Goal: Information Seeking & Learning: Learn about a topic

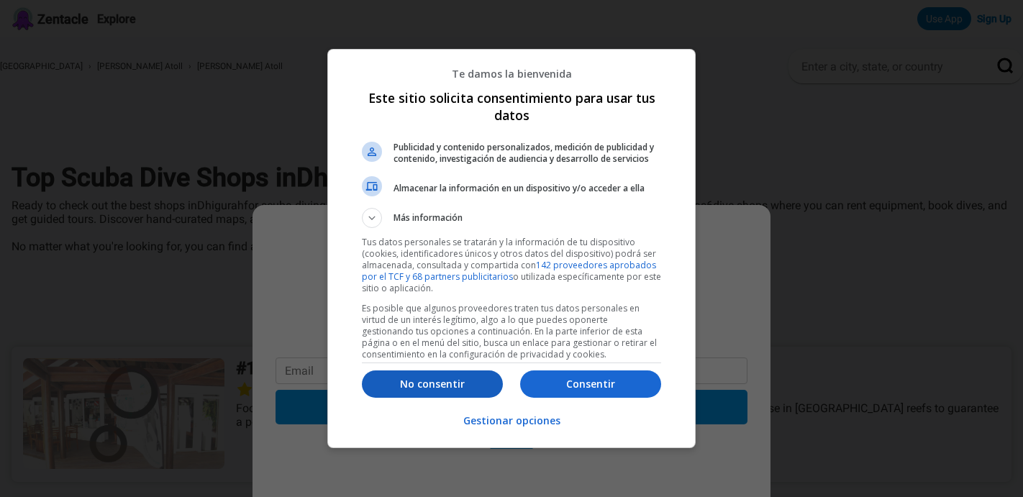
click at [468, 387] on p "No consentir" at bounding box center [432, 384] width 141 height 14
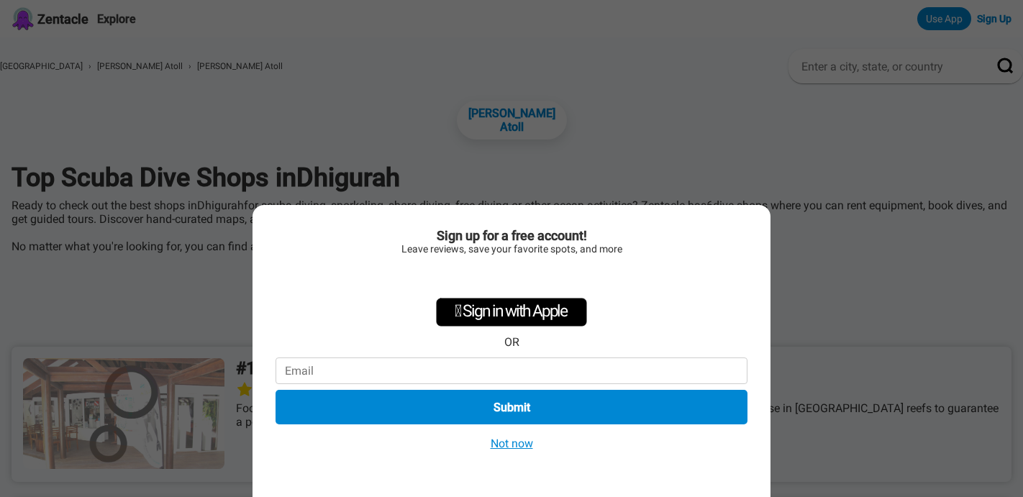
click at [506, 444] on button "Not now" at bounding box center [511, 443] width 51 height 15
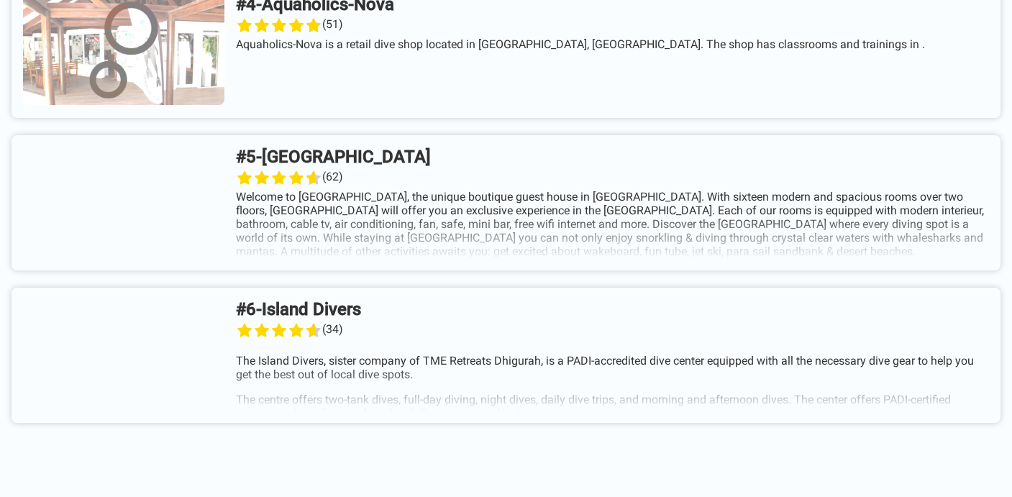
scroll to position [1004, 0]
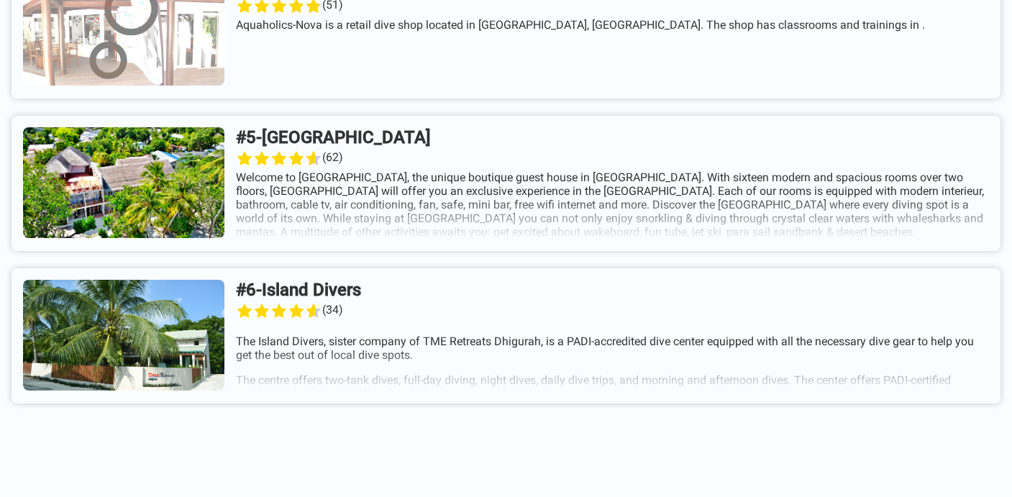
click at [544, 199] on link at bounding box center [506, 183] width 989 height 135
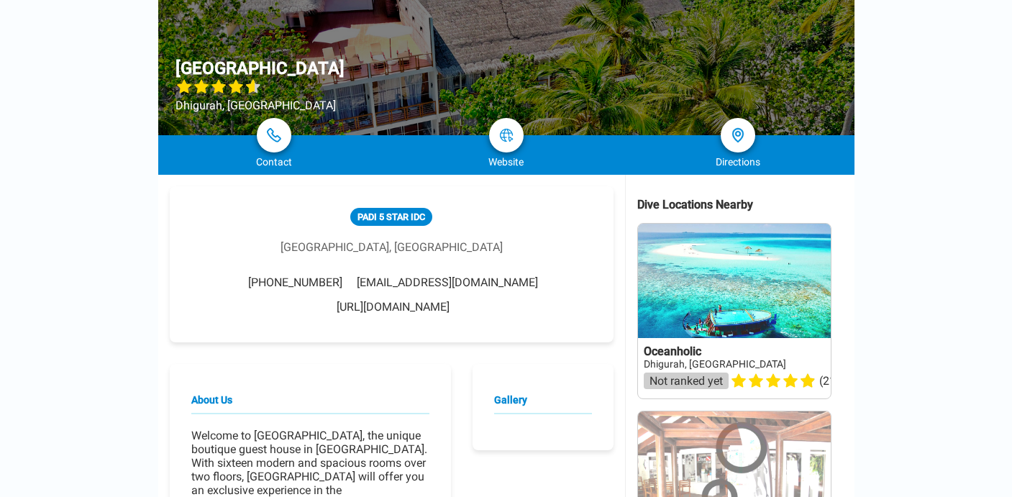
scroll to position [142, 0]
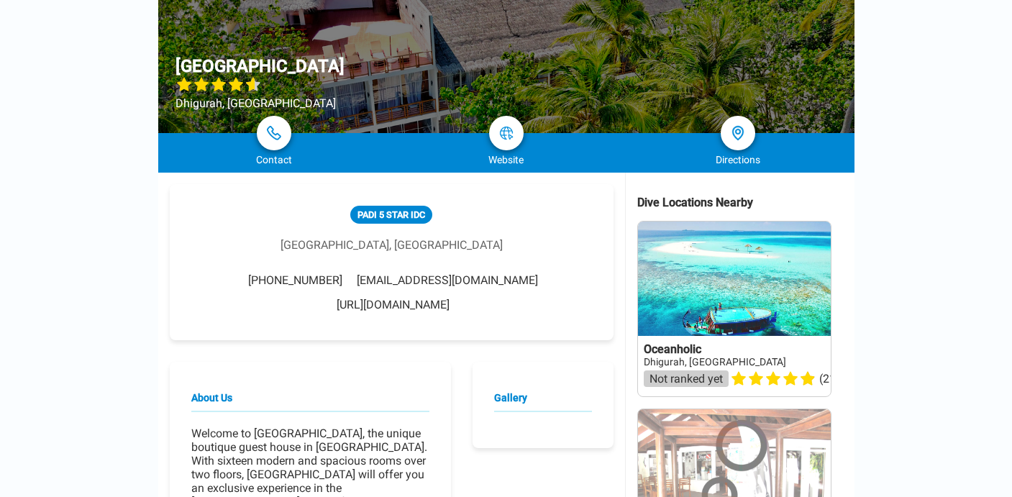
click at [450, 298] on link "[URL][DOMAIN_NAME]" at bounding box center [393, 305] width 113 height 14
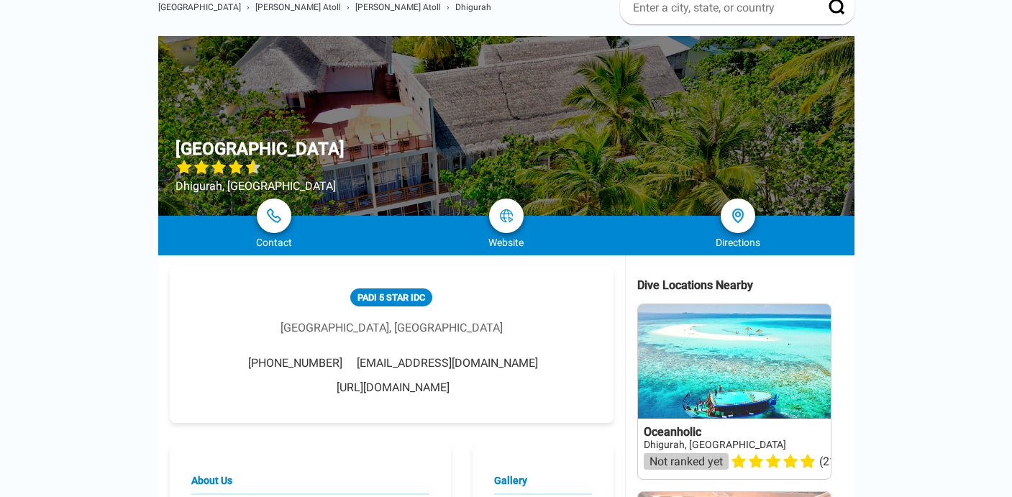
scroll to position [0, 0]
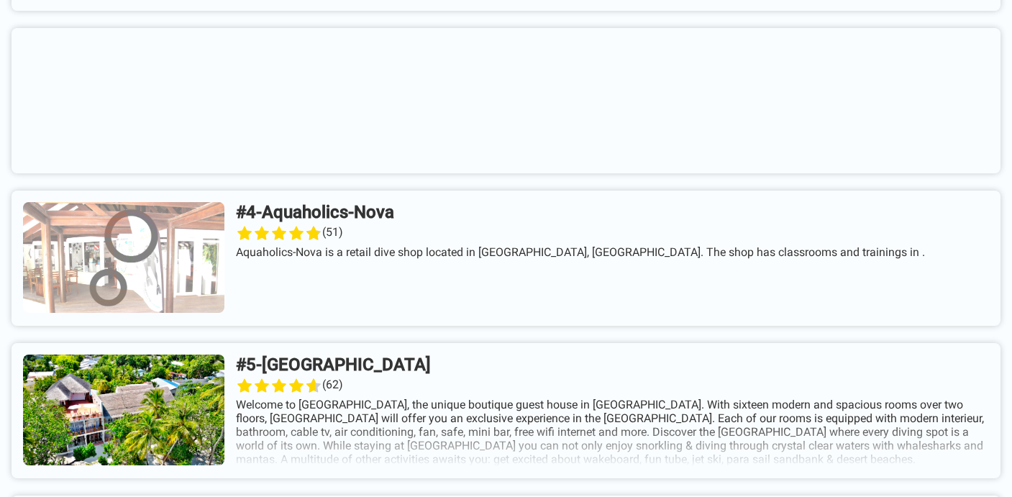
scroll to position [991, 0]
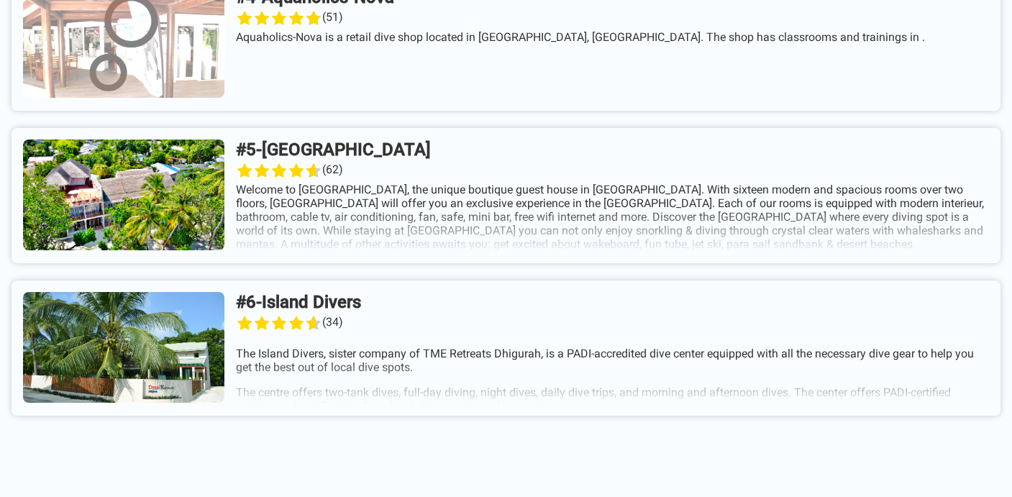
click at [545, 341] on link at bounding box center [506, 348] width 989 height 135
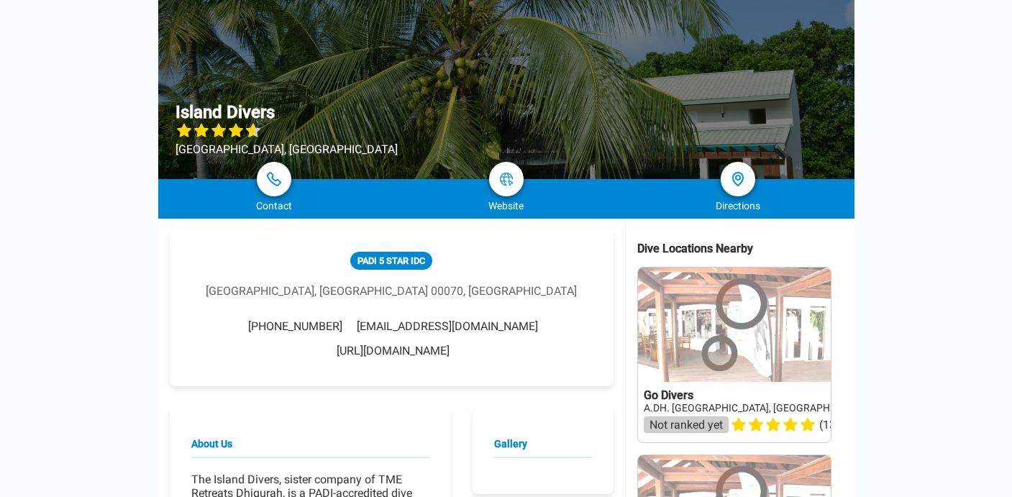
scroll to position [99, 0]
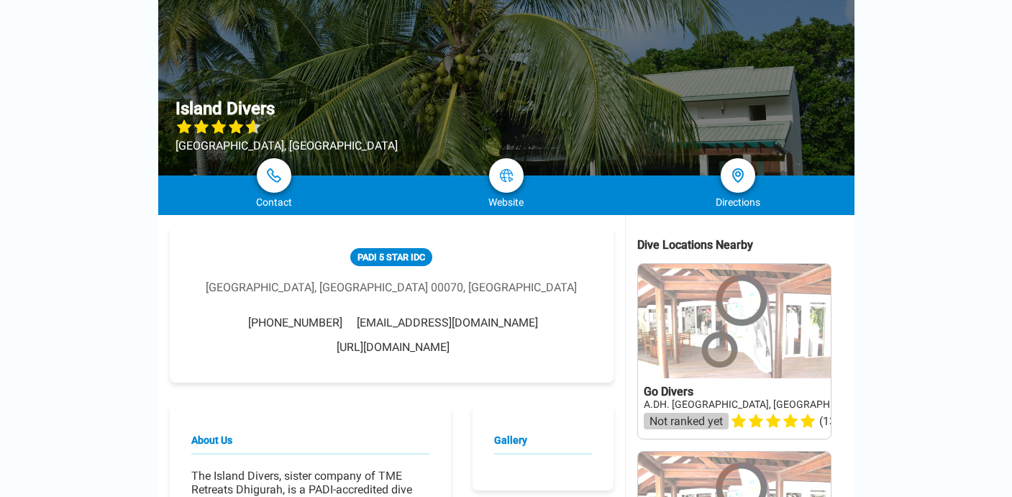
click at [450, 340] on link "[URL][DOMAIN_NAME]" at bounding box center [393, 347] width 113 height 14
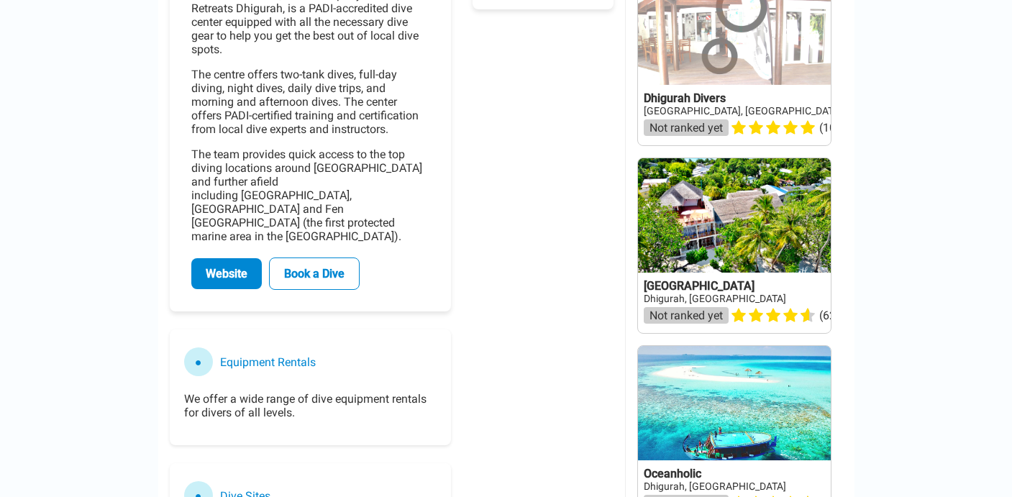
scroll to position [874, 0]
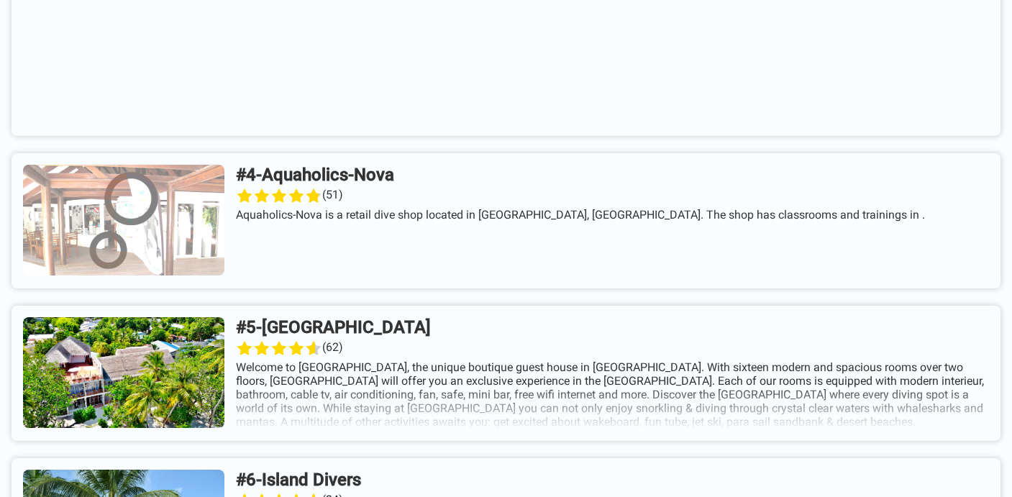
scroll to position [747, 0]
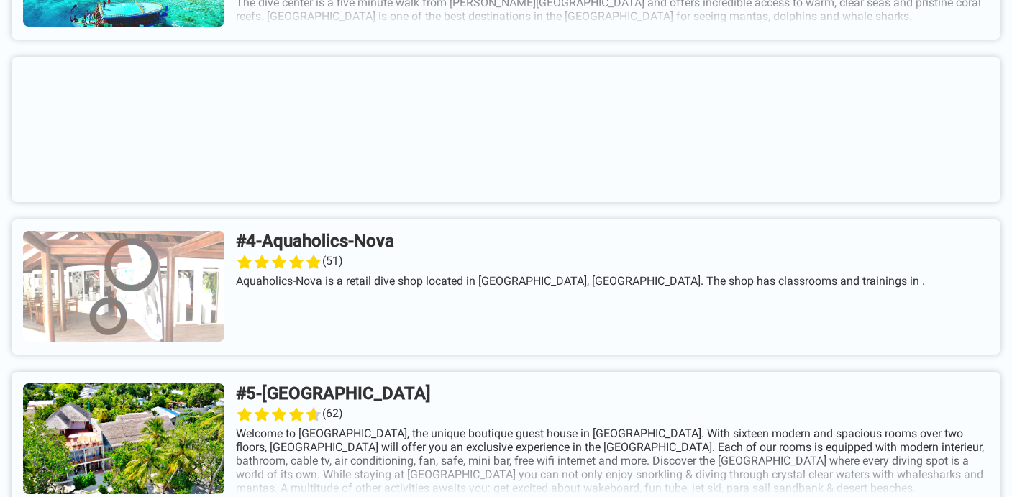
click at [418, 242] on link at bounding box center [506, 286] width 989 height 135
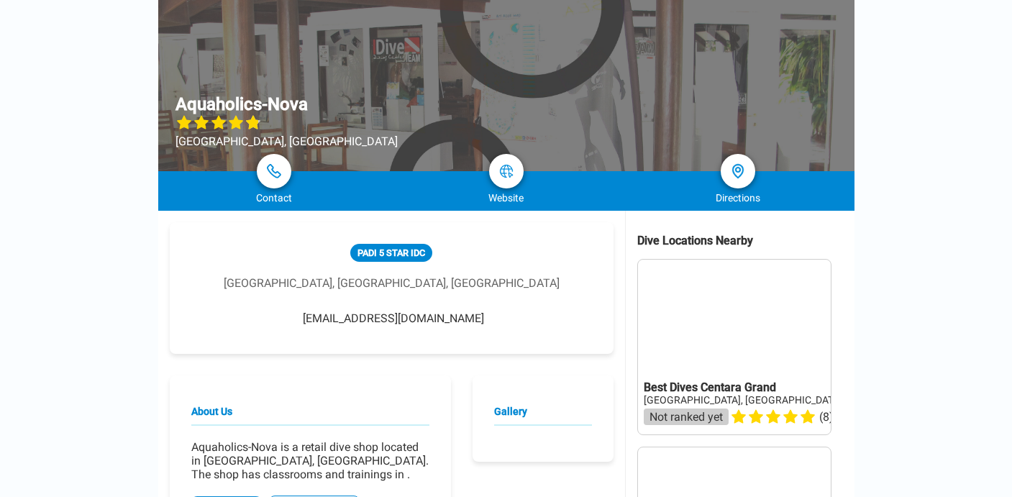
scroll to position [283, 0]
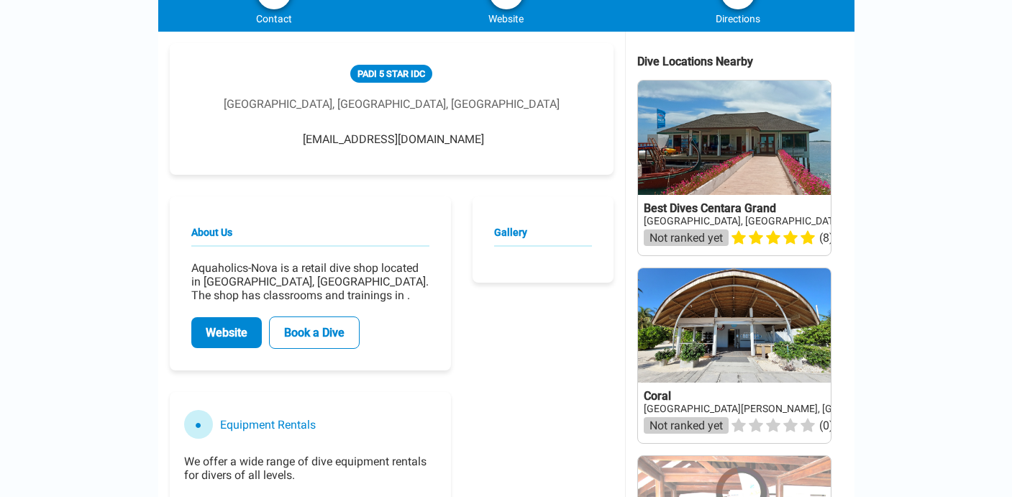
click at [225, 337] on link "Website" at bounding box center [226, 332] width 71 height 31
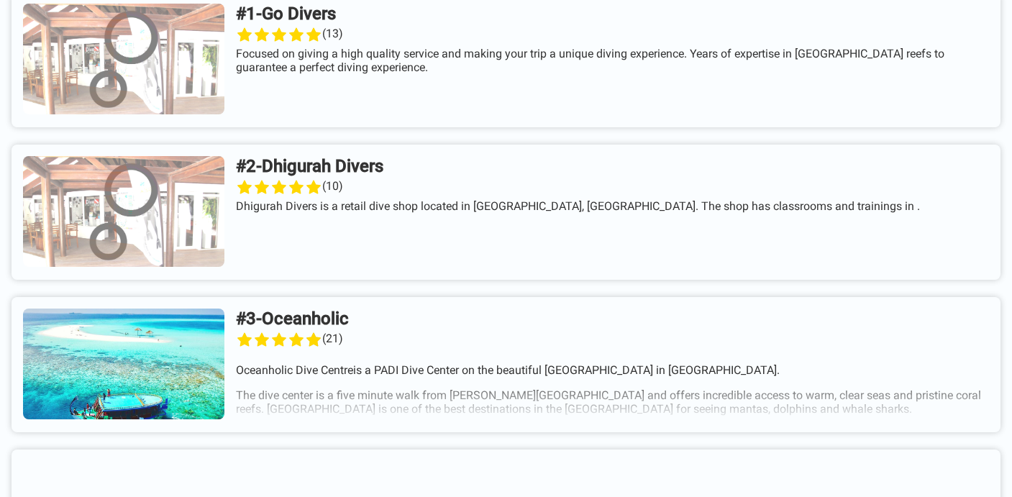
scroll to position [352, 0]
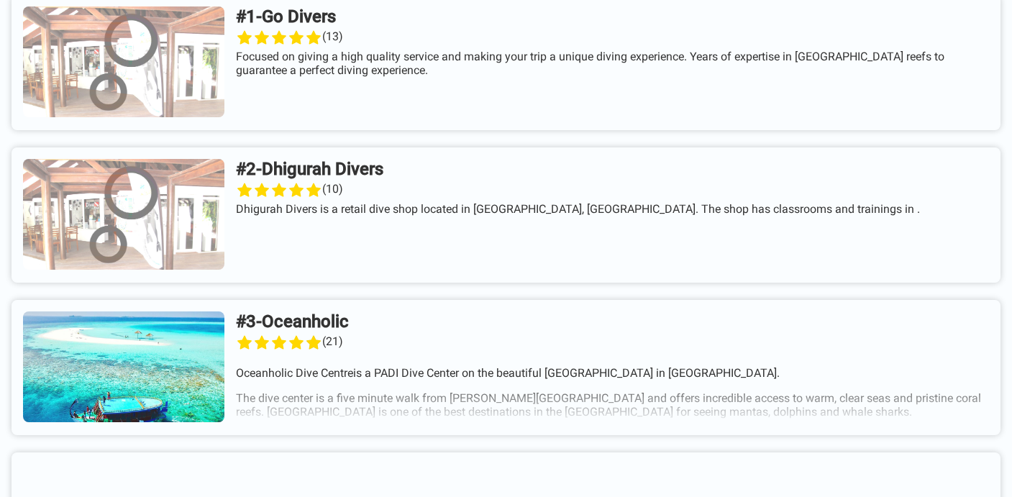
click at [333, 327] on link at bounding box center [506, 367] width 989 height 135
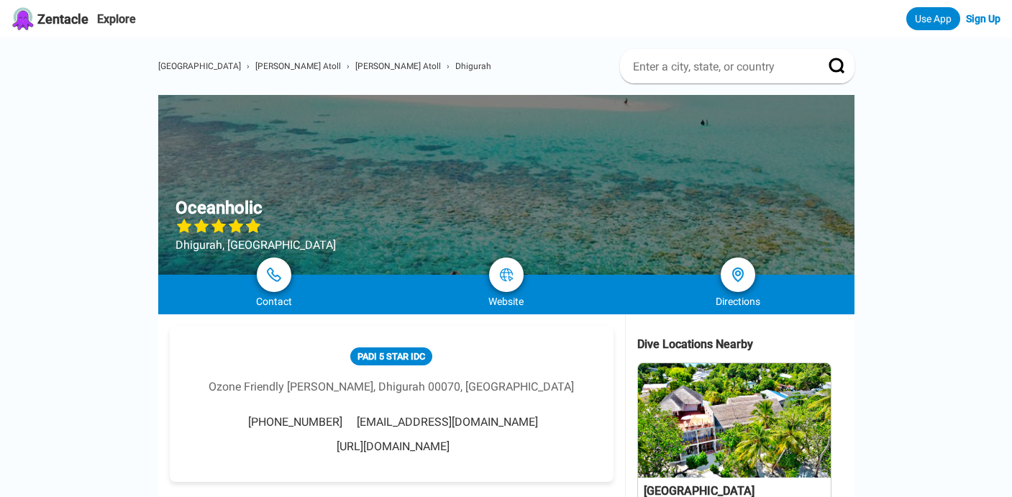
click at [427, 447] on link "[URL][DOMAIN_NAME]" at bounding box center [393, 447] width 113 height 14
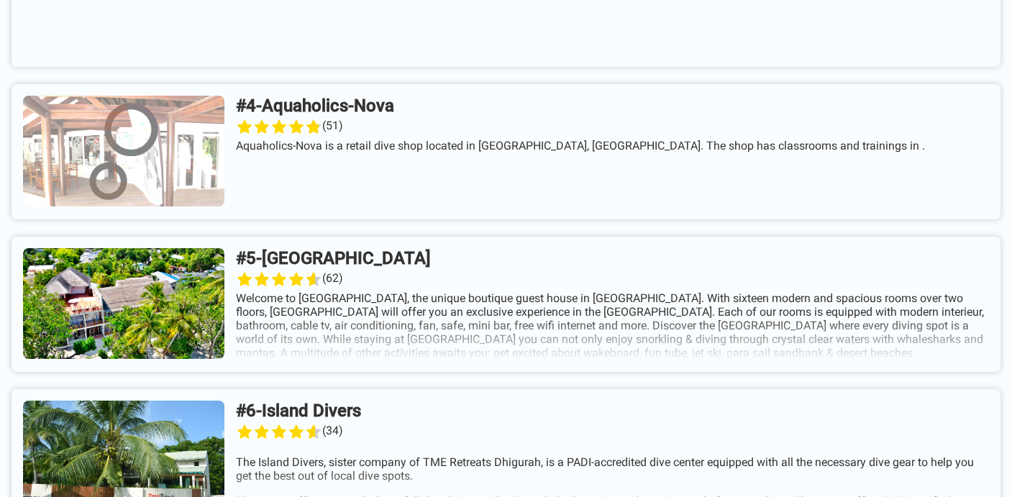
scroll to position [885, 0]
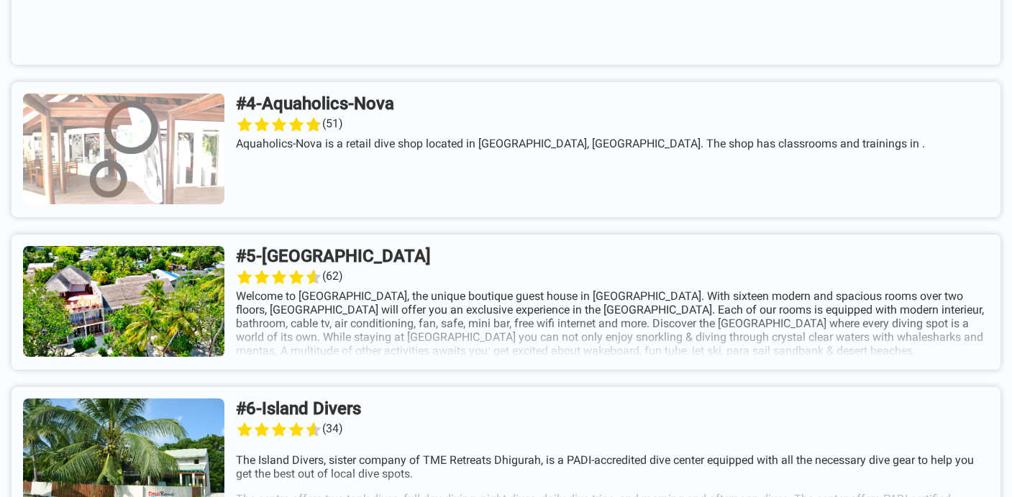
click at [537, 327] on link at bounding box center [506, 302] width 989 height 135
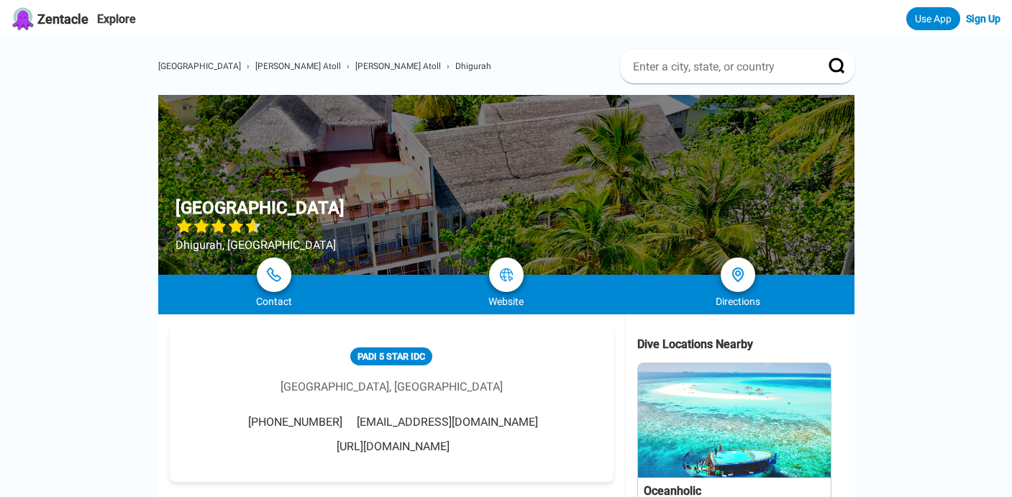
click at [450, 440] on link "[URL][DOMAIN_NAME]" at bounding box center [393, 447] width 113 height 14
